Goal: Task Accomplishment & Management: Manage account settings

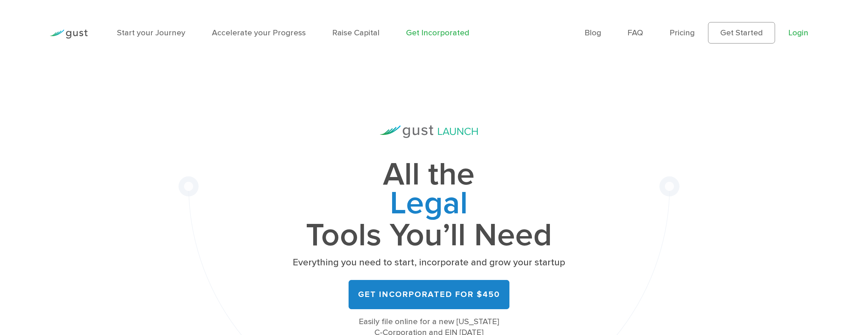
click at [795, 30] on link "Login" at bounding box center [798, 33] width 20 height 10
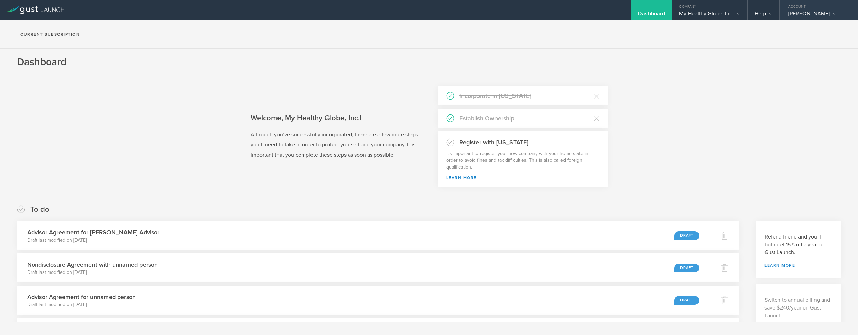
click at [807, 11] on div "[PERSON_NAME]" at bounding box center [817, 15] width 58 height 10
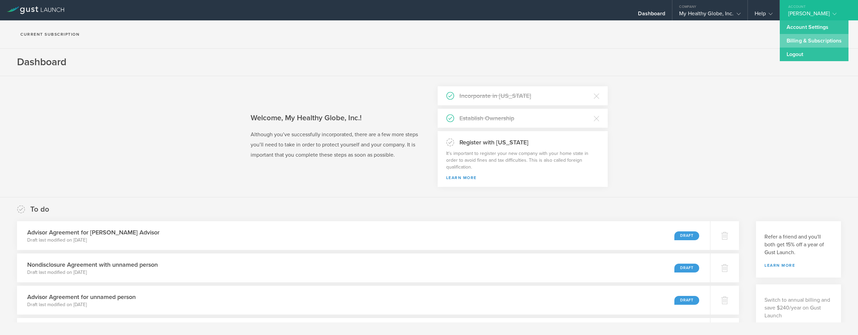
click at [804, 42] on link "Billing & Subscriptions" at bounding box center [813, 41] width 69 height 14
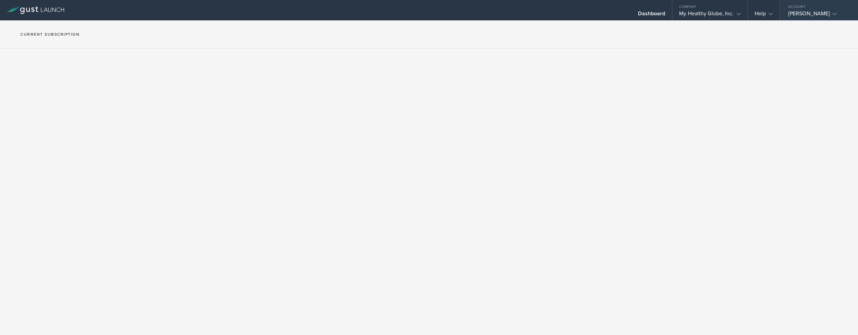
click at [832, 13] on icon at bounding box center [834, 14] width 4 height 4
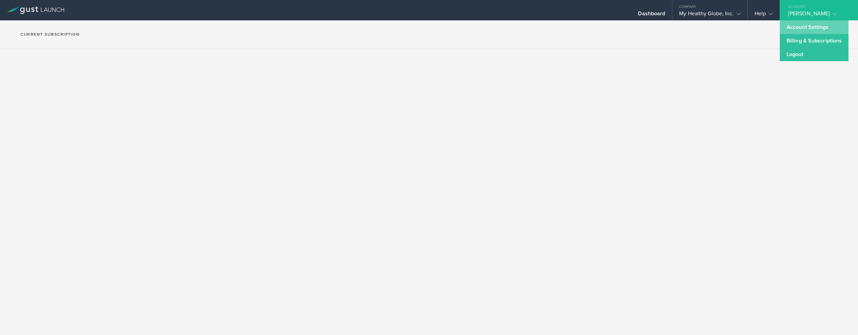
click at [799, 28] on link "Account Settings" at bounding box center [813, 27] width 69 height 14
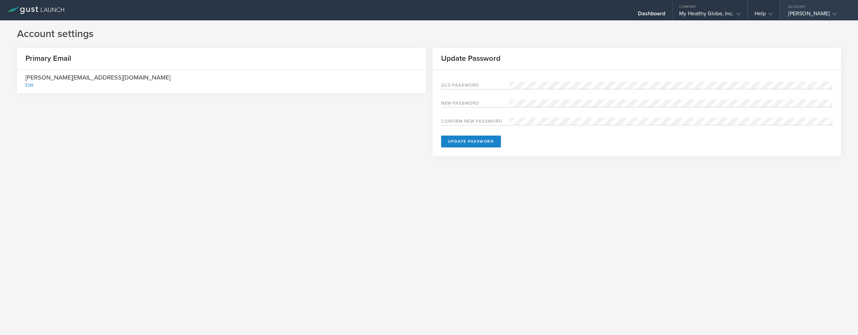
click at [832, 12] on icon at bounding box center [834, 14] width 4 height 4
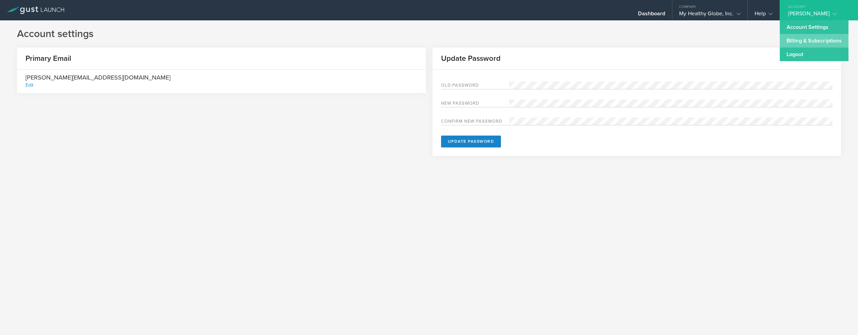
click at [807, 40] on link "Billing & Subscriptions" at bounding box center [813, 41] width 69 height 14
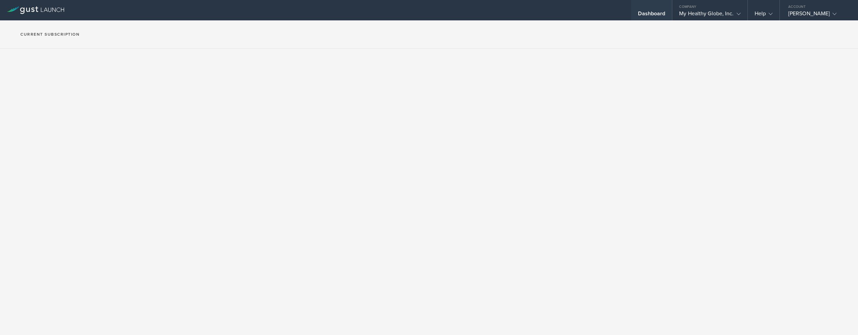
click at [650, 11] on div "Dashboard" at bounding box center [651, 15] width 27 height 10
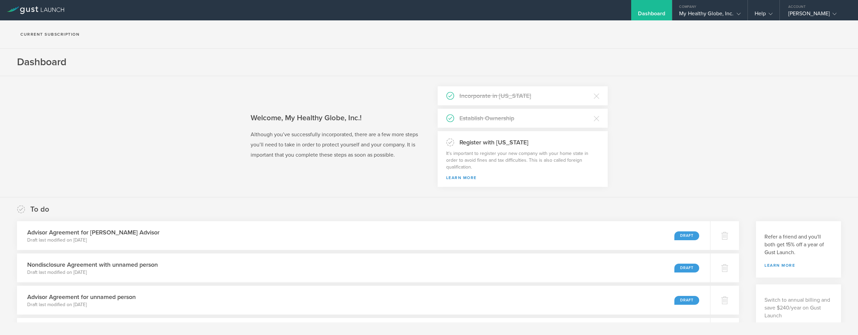
scroll to position [0, 0]
click at [735, 13] on gust-icon at bounding box center [737, 13] width 7 height 7
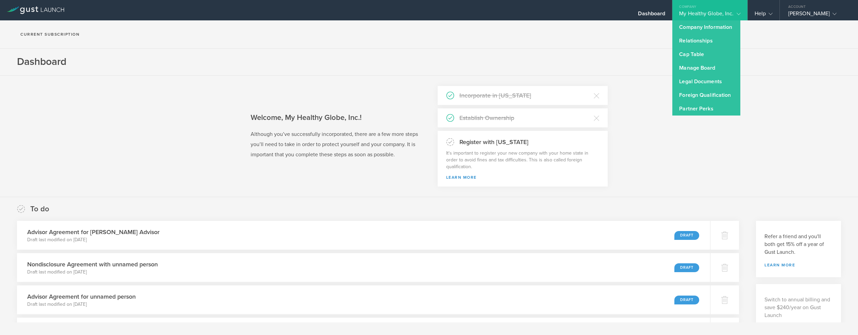
click at [779, 34] on section "Current Subscription" at bounding box center [429, 34] width 858 height 28
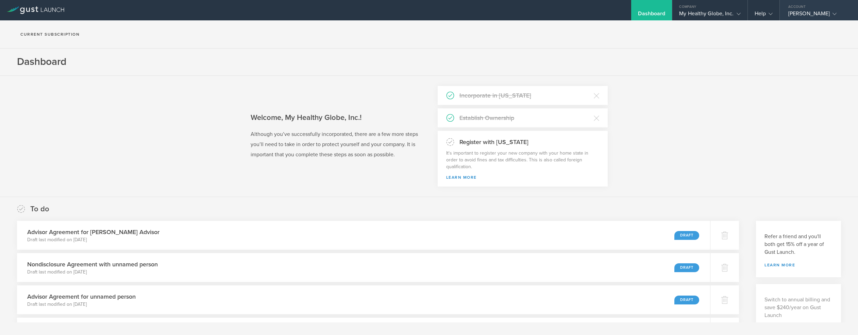
click at [814, 13] on div "Lucy Howell" at bounding box center [817, 15] width 58 height 10
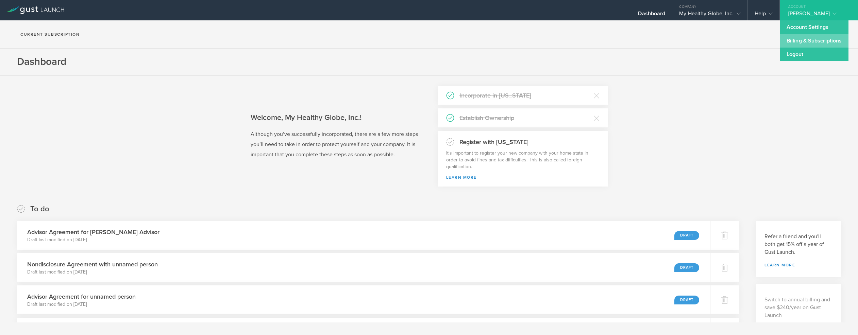
click at [802, 44] on link "Billing & Subscriptions" at bounding box center [813, 41] width 69 height 14
